Goal: Transaction & Acquisition: Purchase product/service

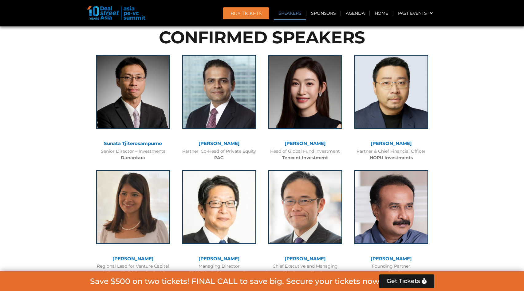
scroll to position [703, 0]
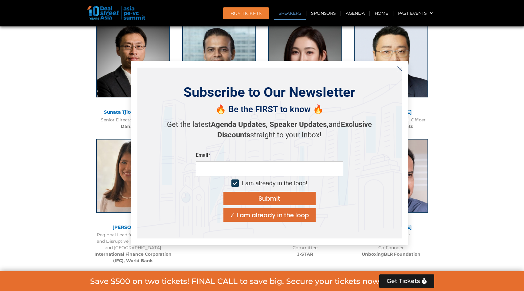
click at [398, 68] on icon "Close" at bounding box center [400, 69] width 6 height 6
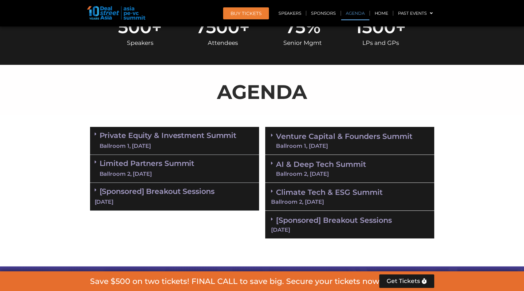
scroll to position [0, 0]
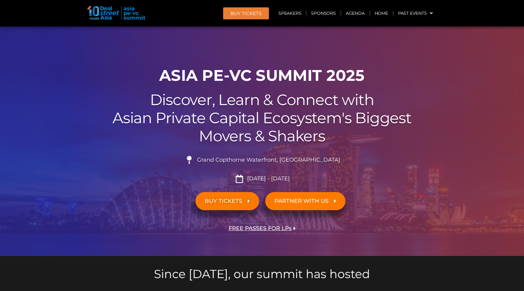
click at [242, 12] on span "BUY Tickets" at bounding box center [246, 13] width 31 height 5
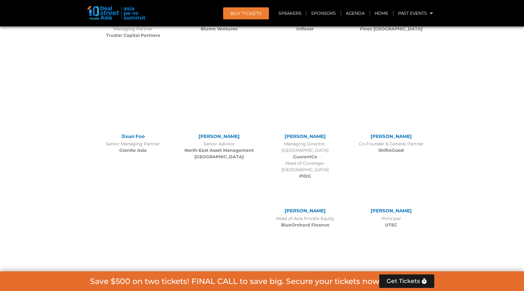
scroll to position [2425, 0]
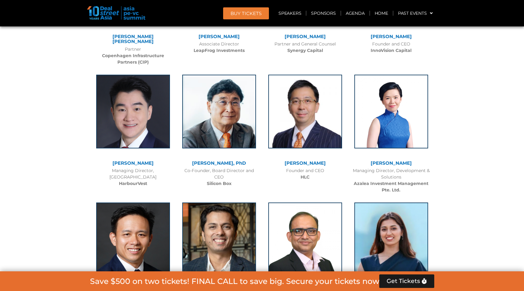
click at [231, 11] on link "BUY Tickets" at bounding box center [246, 13] width 46 height 12
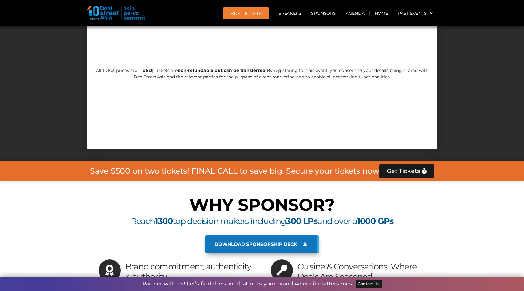
scroll to position [5305, 0]
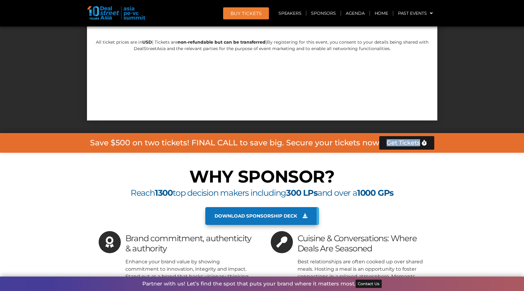
click at [397, 140] on span "Get Tickets" at bounding box center [404, 143] width 34 height 6
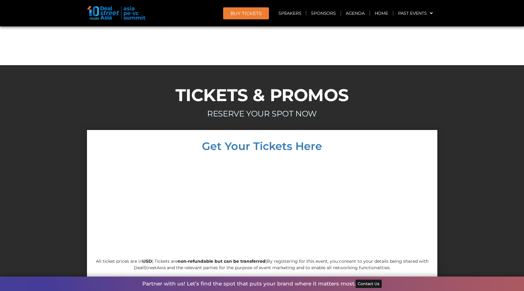
scroll to position [5063, 0]
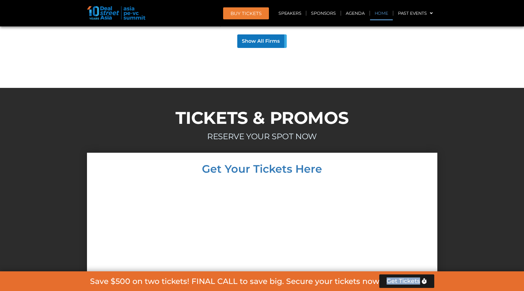
click at [381, 16] on link "Home" at bounding box center [381, 13] width 23 height 14
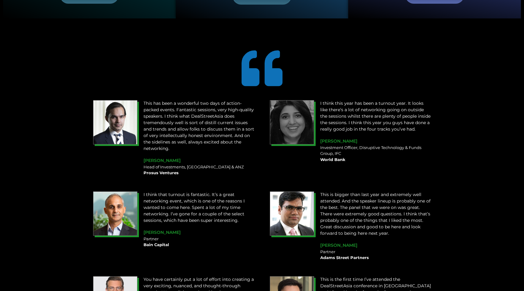
scroll to position [569, 0]
